Goal: Task Accomplishment & Management: Manage account settings

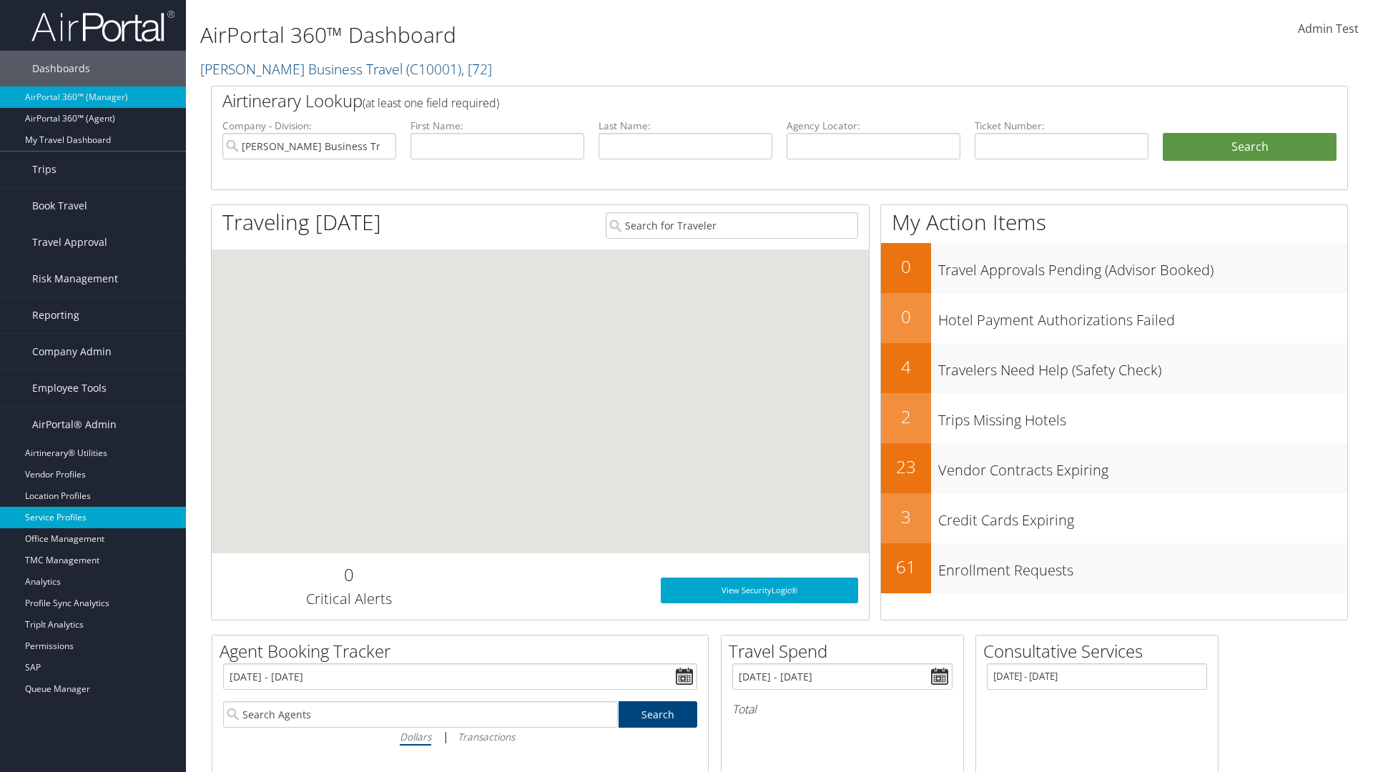
click at [93, 518] on link "Service Profiles" at bounding box center [93, 517] width 186 height 21
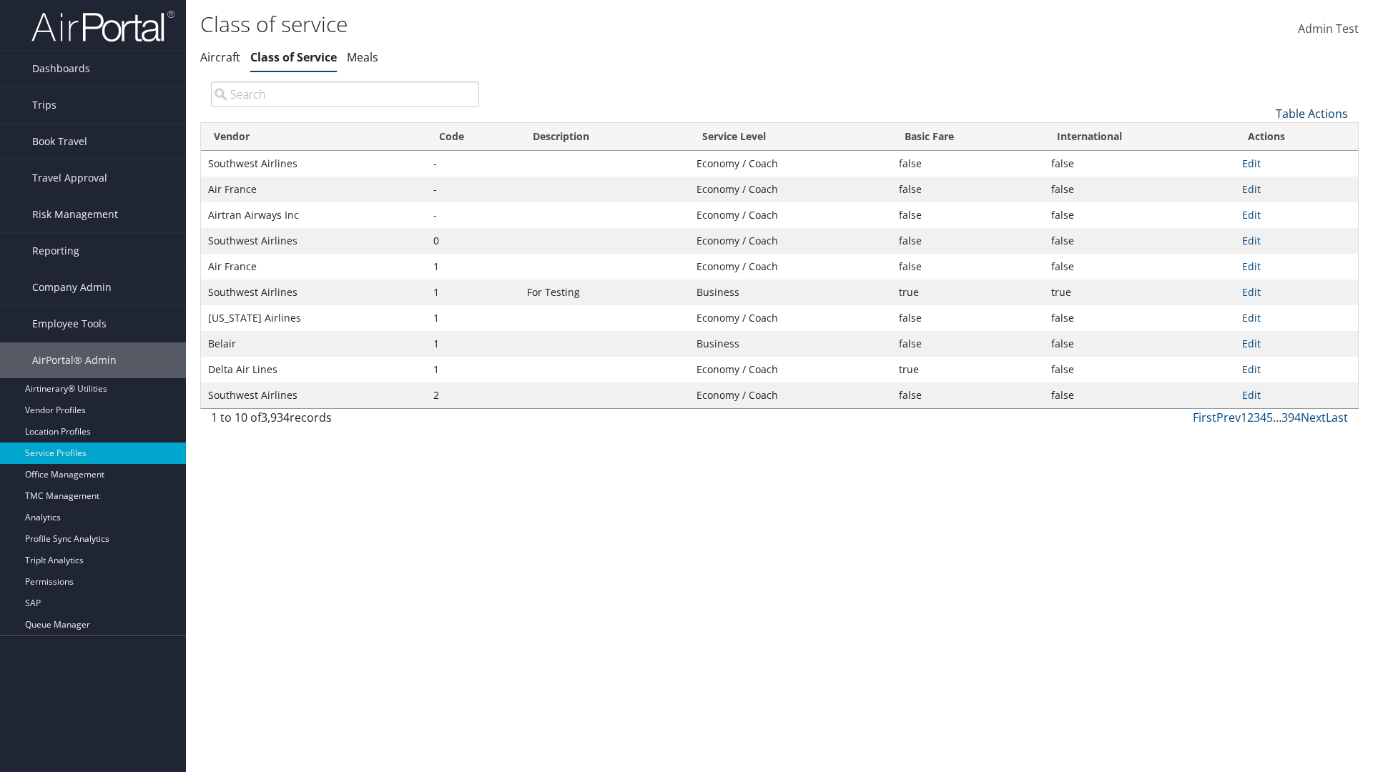
click at [1311, 113] on link "Table Actions" at bounding box center [1312, 114] width 72 height 16
click at [1264, 159] on link "Download Report" at bounding box center [1264, 160] width 188 height 24
click at [1311, 113] on link "Table Actions" at bounding box center [1312, 114] width 72 height 16
click at [1264, 184] on link "Column Visibility" at bounding box center [1264, 184] width 188 height 24
click at [1264, 137] on link "Vendor" at bounding box center [1264, 137] width 188 height 24
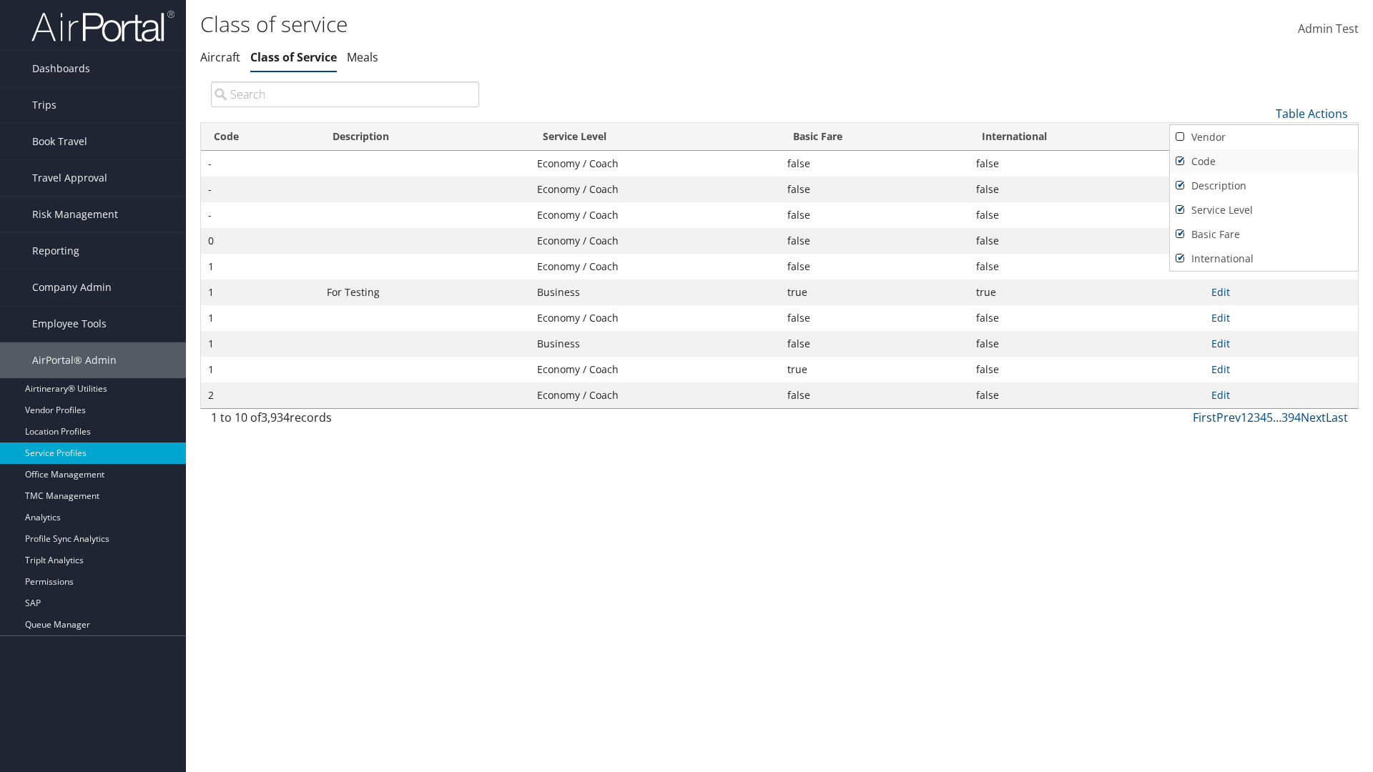
click at [1264, 161] on link "Code" at bounding box center [1264, 161] width 188 height 24
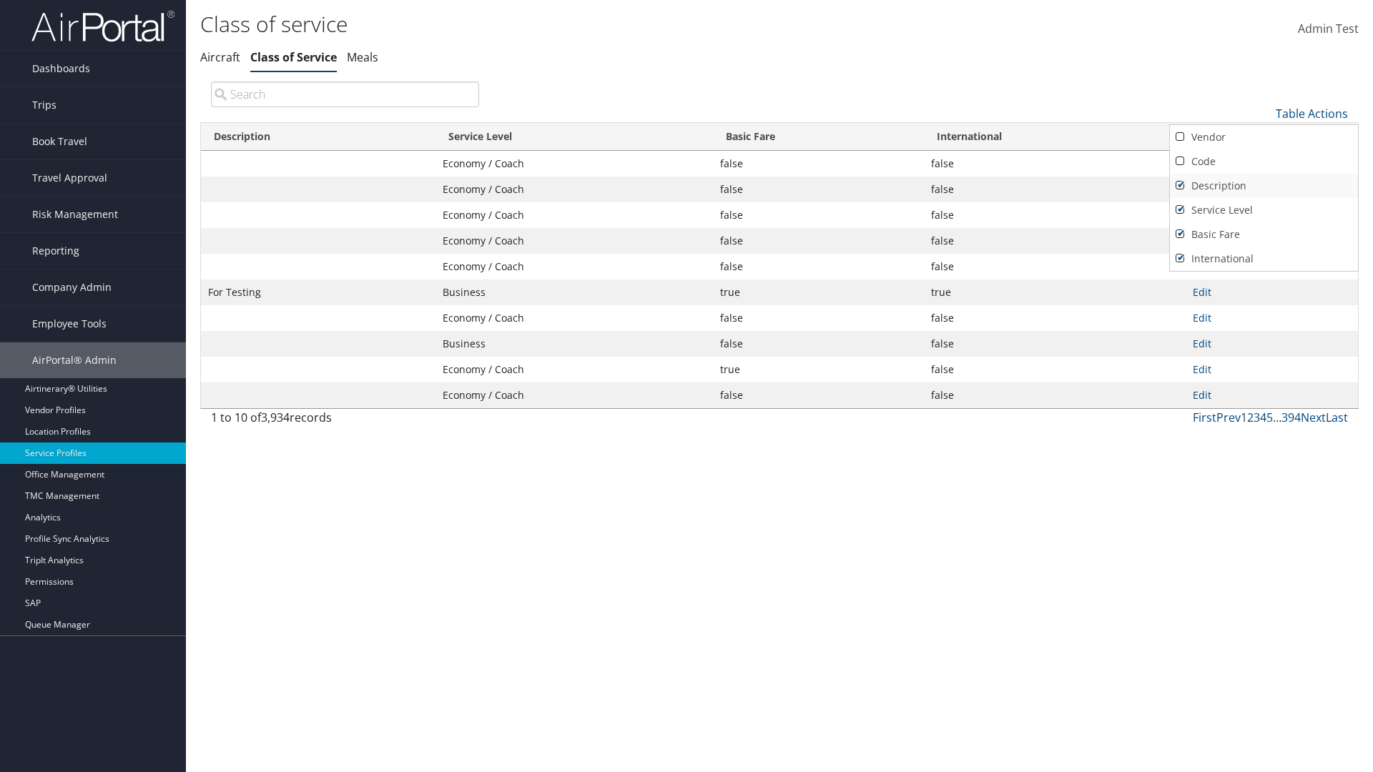
click at [1264, 185] on link "Description" at bounding box center [1264, 186] width 188 height 24
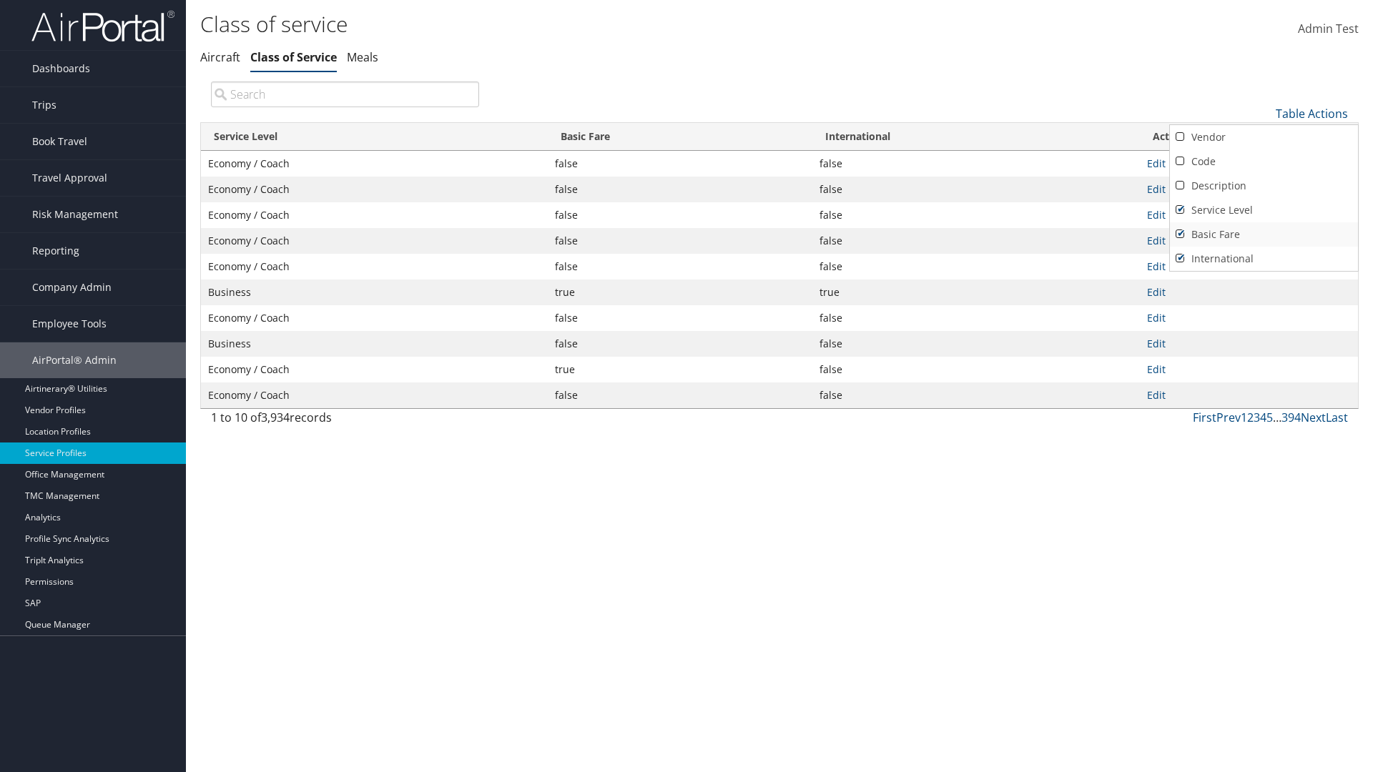
click at [1264, 210] on link "Service Level" at bounding box center [1264, 210] width 188 height 24
click at [1264, 234] on link "Basic Fare" at bounding box center [1264, 234] width 188 height 24
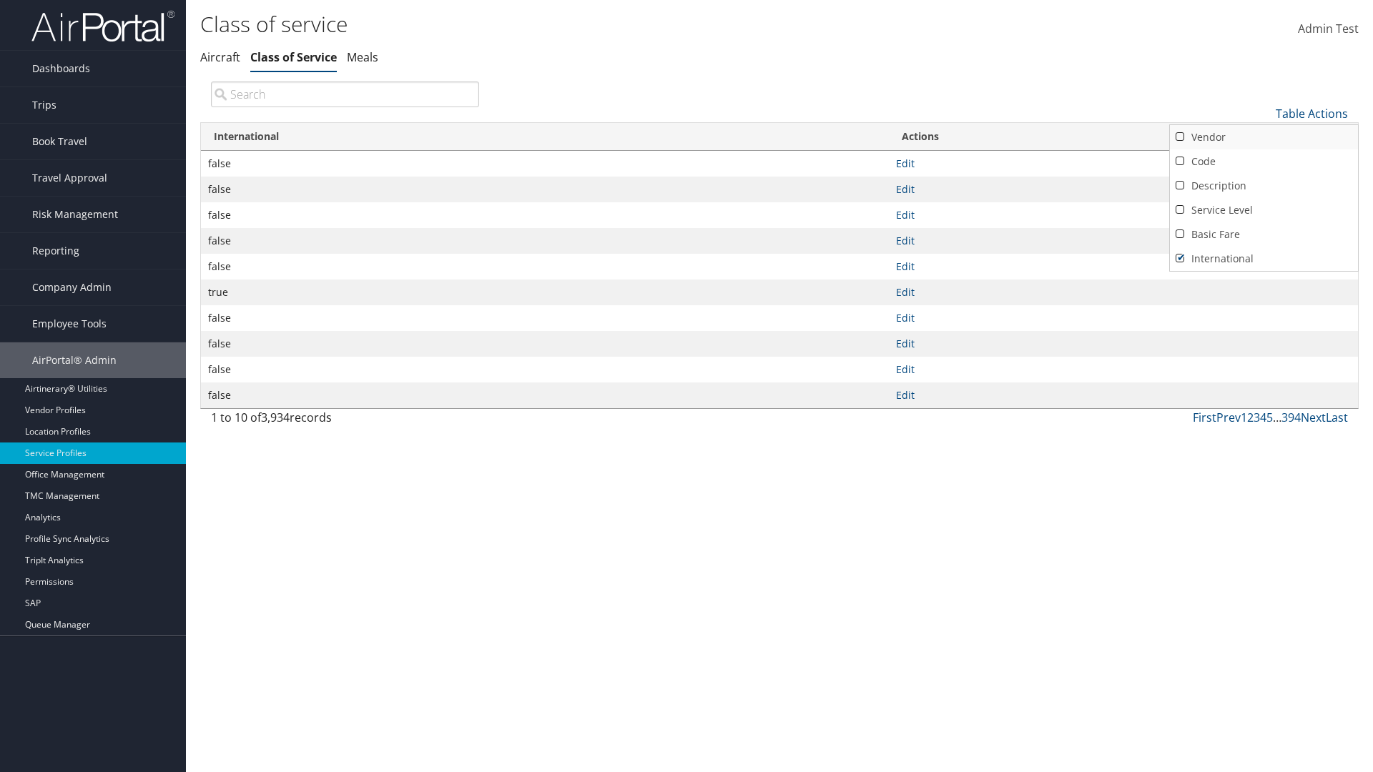
click at [1264, 258] on link "International" at bounding box center [1264, 259] width 188 height 24
click at [1264, 137] on link "Vendor" at bounding box center [1264, 137] width 188 height 24
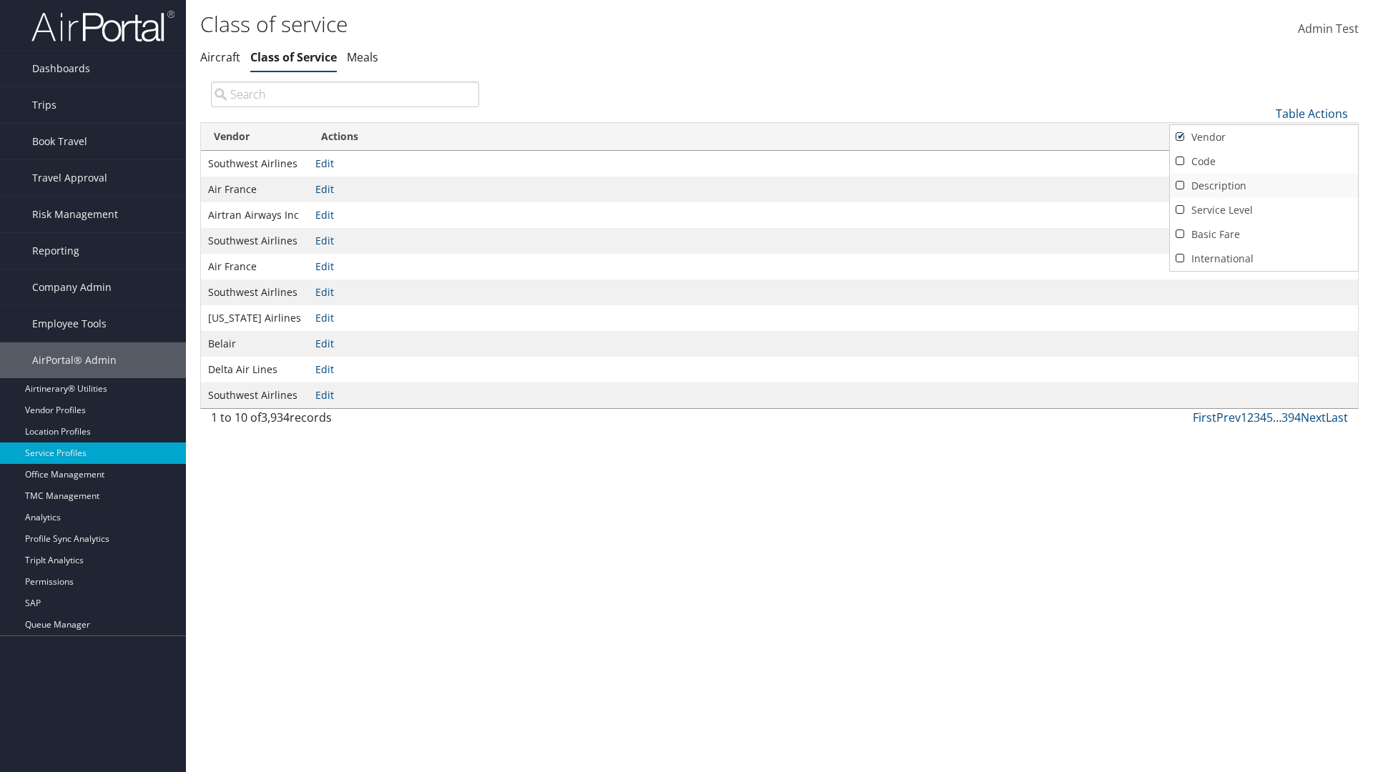
click at [1264, 161] on link "Code" at bounding box center [1264, 161] width 188 height 24
click at [1264, 185] on link "Description" at bounding box center [1264, 186] width 188 height 24
click at [1264, 210] on link "Service Level" at bounding box center [1264, 210] width 188 height 24
click at [1264, 234] on link "Basic Fare" at bounding box center [1264, 234] width 188 height 24
